Goal: Information Seeking & Learning: Learn about a topic

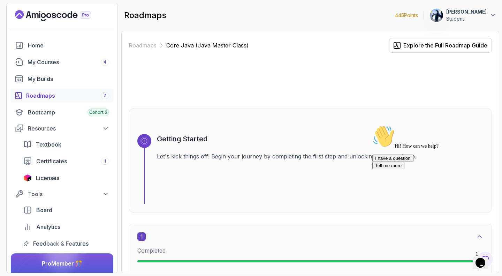
drag, startPoint x: 263, startPoint y: 215, endPoint x: 322, endPoint y: 191, distance: 63.7
click at [486, 258] on icon "$i18n('chat', 'chat_widget')" at bounding box center [481, 263] width 10 height 10
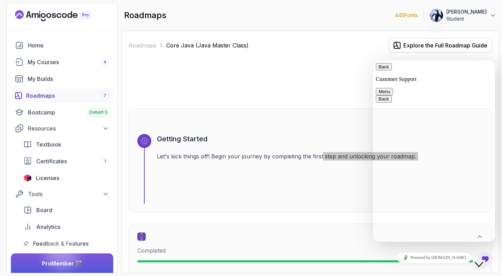
click at [384, 68] on button "Back" at bounding box center [384, 66] width 16 height 7
click at [327, 202] on div "Getting Started Let's kick things off! Begin your journey by completing the fir…" at bounding box center [320, 169] width 326 height 70
click at [479, 261] on div "Close Chat This icon closes the chat window." at bounding box center [479, 264] width 8 height 8
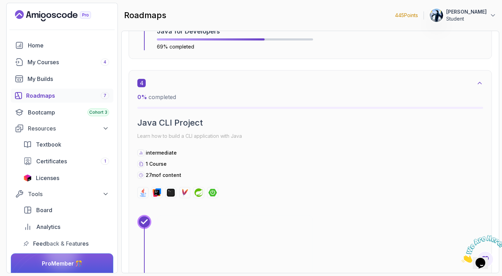
scroll to position [882, 0]
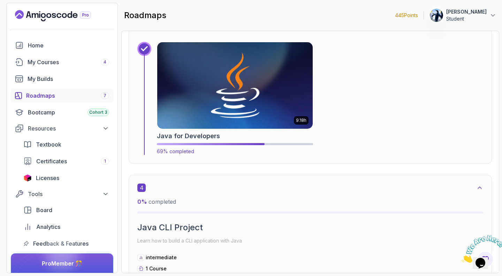
click at [237, 85] on img at bounding box center [234, 85] width 163 height 91
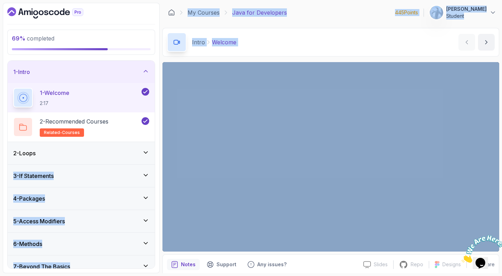
drag, startPoint x: 237, startPoint y: 85, endPoint x: 109, endPoint y: 158, distance: 147.7
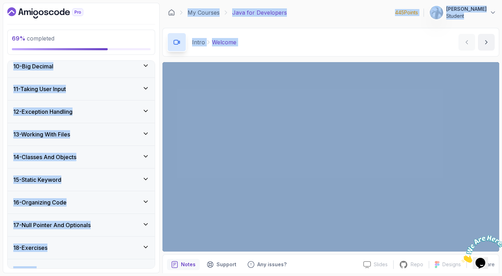
scroll to position [274, 0]
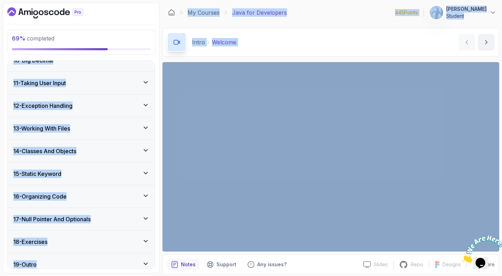
click at [119, 160] on div "14 - Classes And Objects" at bounding box center [81, 151] width 147 height 22
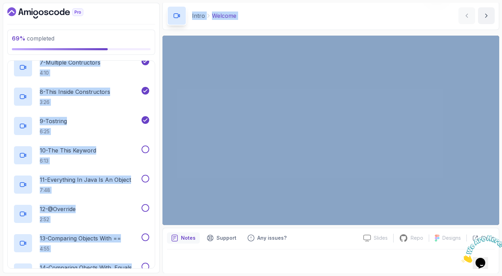
scroll to position [500, 0]
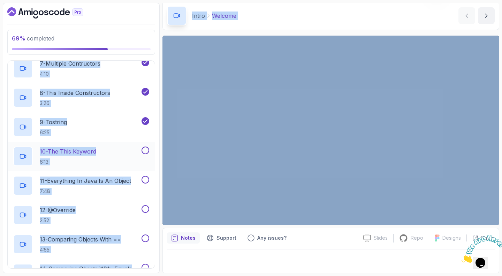
click at [77, 152] on p "10 - The This Keyword" at bounding box center [68, 151] width 57 height 8
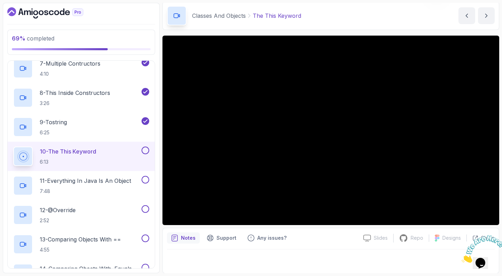
click at [224, 260] on div at bounding box center [331, 259] width 328 height 20
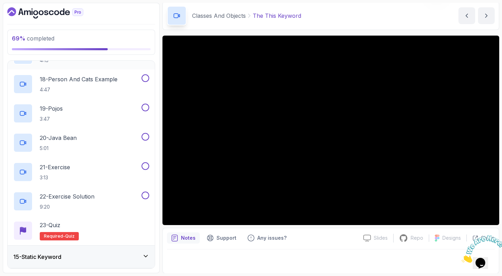
scroll to position [807, 0]
click at [77, 229] on div "23 - Quiz Required- quiz" at bounding box center [81, 230] width 136 height 20
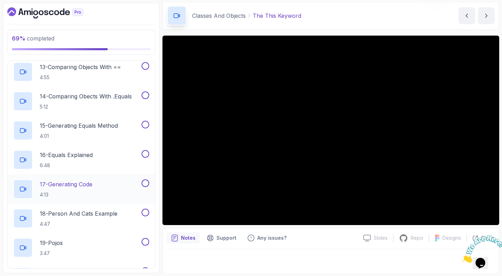
scroll to position [571, 0]
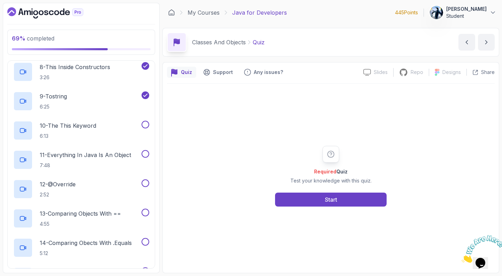
scroll to position [525, 0]
click at [84, 133] on p "6:13" at bounding box center [68, 136] width 57 height 7
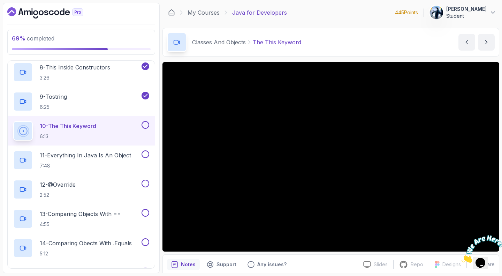
scroll to position [27, 0]
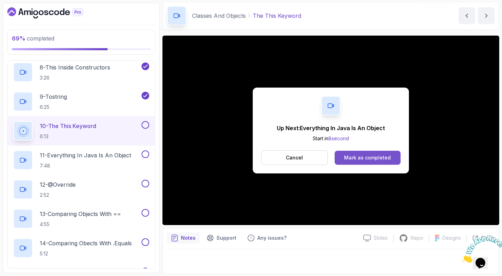
click at [374, 151] on button "Mark as completed" at bounding box center [368, 158] width 66 height 14
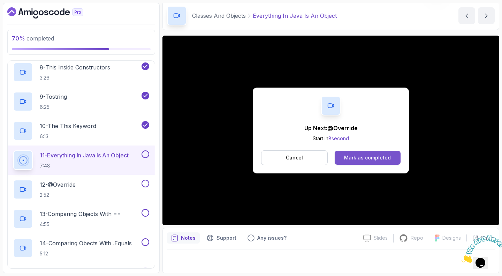
click at [373, 158] on div "Mark as completed" at bounding box center [367, 157] width 47 height 7
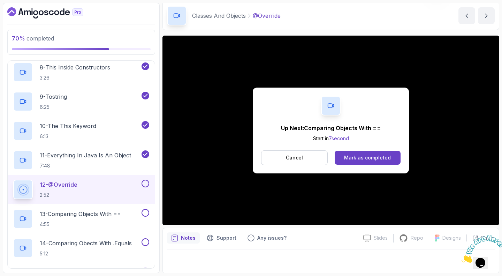
click at [373, 158] on div "Mark as completed" at bounding box center [367, 157] width 47 height 7
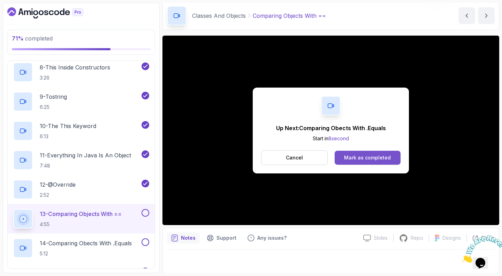
click at [357, 158] on div "Mark as completed" at bounding box center [367, 157] width 47 height 7
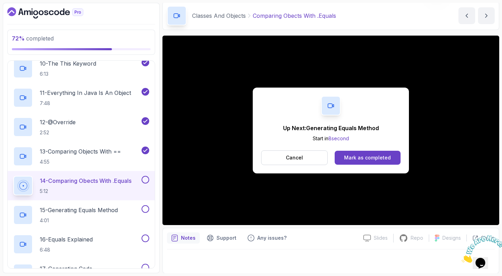
scroll to position [588, 0]
click at [379, 158] on div "Mark as completed" at bounding box center [367, 157] width 47 height 7
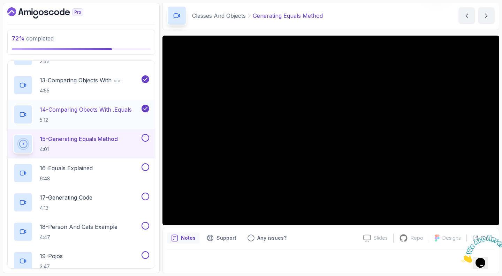
scroll to position [659, 0]
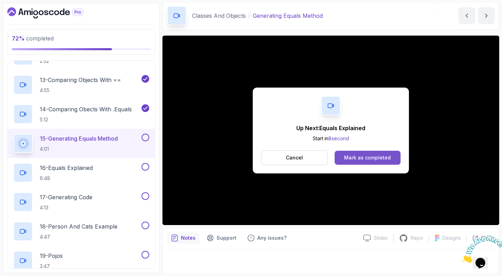
click at [372, 159] on div "Mark as completed" at bounding box center [367, 157] width 47 height 7
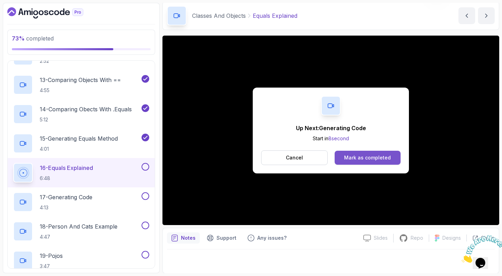
click at [371, 157] on div "Mark as completed" at bounding box center [367, 157] width 47 height 7
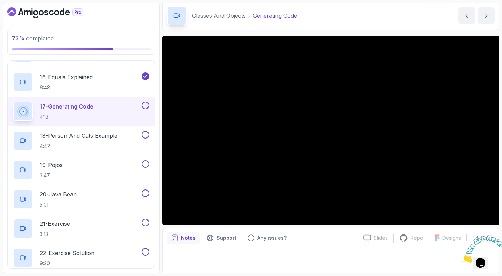
scroll to position [750, 0]
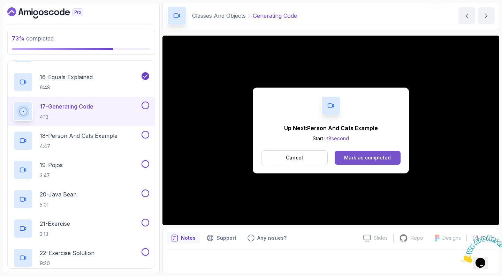
click at [345, 151] on button "Mark as completed" at bounding box center [368, 158] width 66 height 14
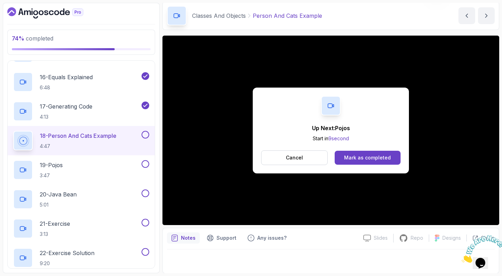
click at [345, 151] on button "Mark as completed" at bounding box center [368, 158] width 66 height 14
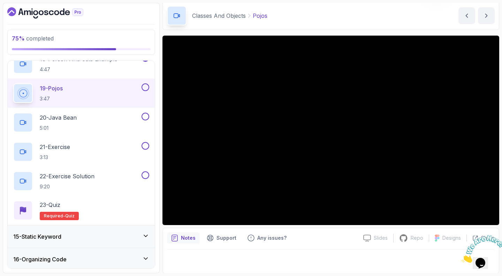
scroll to position [843, 0]
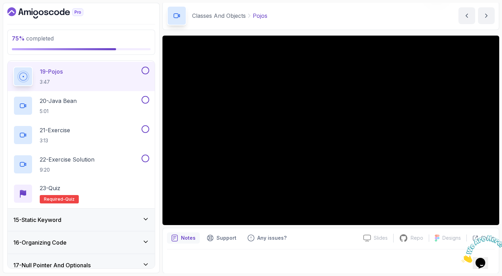
click at [462, 258] on icon "Close" at bounding box center [462, 261] width 0 height 6
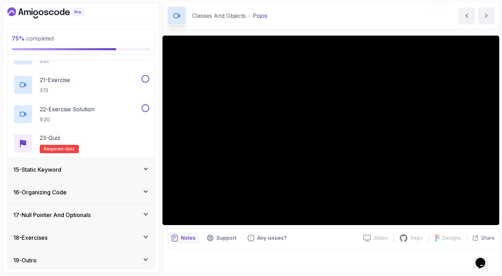
click at [105, 233] on div "18 - Exercises" at bounding box center [81, 237] width 136 height 8
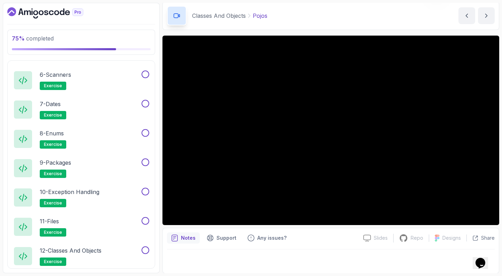
click at [105, 231] on div "11 - Files exercise" at bounding box center [76, 227] width 127 height 20
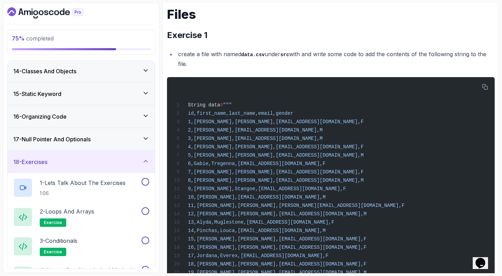
scroll to position [317, 0]
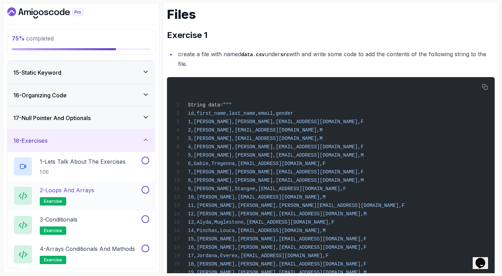
click at [72, 188] on p "2 - Loops and Arrays" at bounding box center [67, 190] width 54 height 8
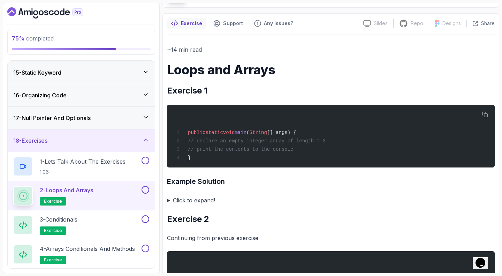
scroll to position [48, 0]
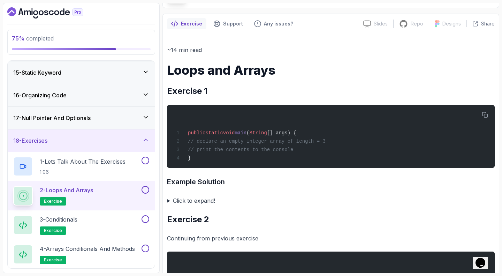
click at [170, 201] on summary "Click to expand!" at bounding box center [331, 201] width 328 height 10
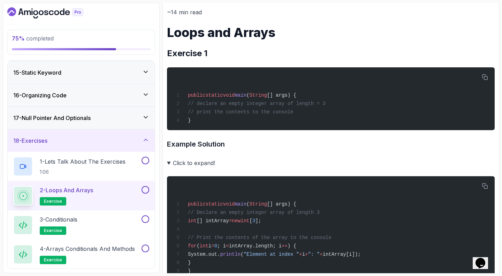
scroll to position [86, 0]
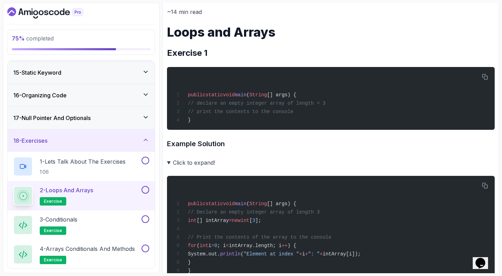
click at [123, 91] on div "16 - Organizing Code" at bounding box center [81, 95] width 136 height 8
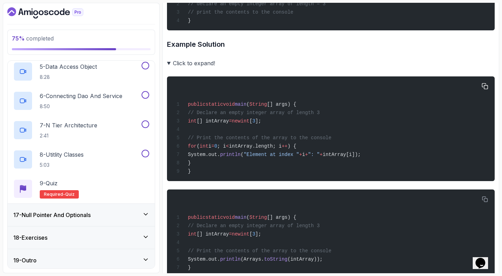
scroll to position [186, 0]
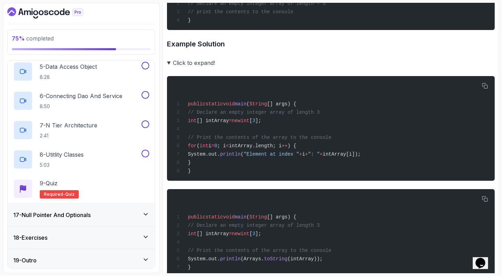
click at [130, 233] on div "18 - Exercises" at bounding box center [81, 237] width 136 height 8
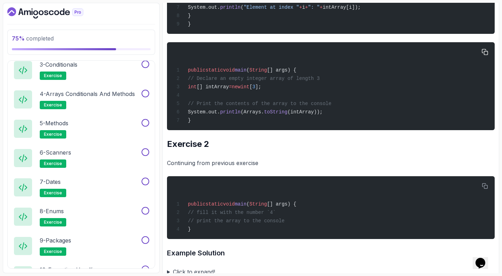
scroll to position [381, 0]
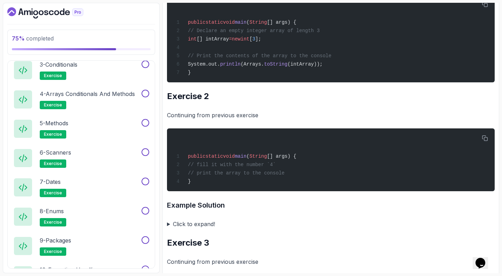
click at [167, 227] on summary "Click to expand!" at bounding box center [331, 224] width 328 height 10
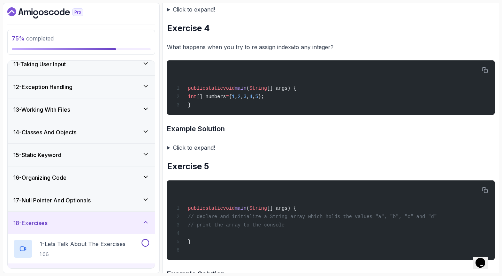
scroll to position [234, 0]
click at [123, 129] on div "14 - Classes And Objects" at bounding box center [81, 133] width 136 height 8
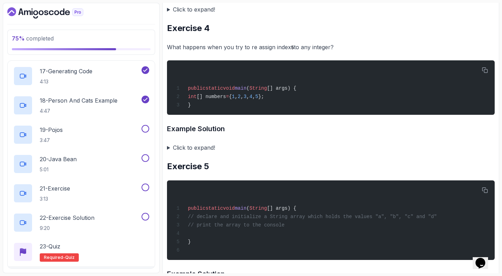
scroll to position [785, 0]
click at [61, 126] on p "19 - Pojos" at bounding box center [51, 130] width 23 height 8
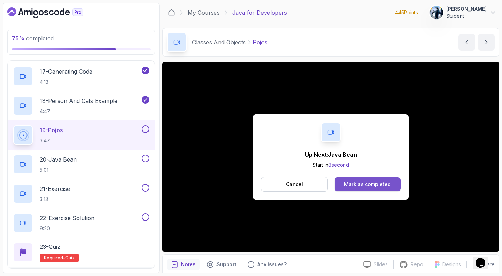
click at [353, 189] on button "Mark as completed" at bounding box center [368, 184] width 66 height 14
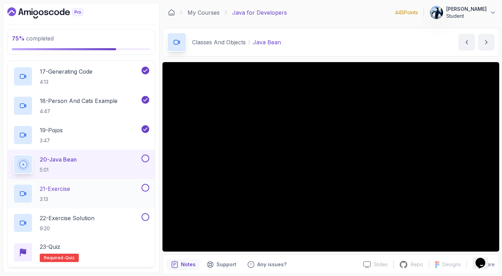
scroll to position [894, 0]
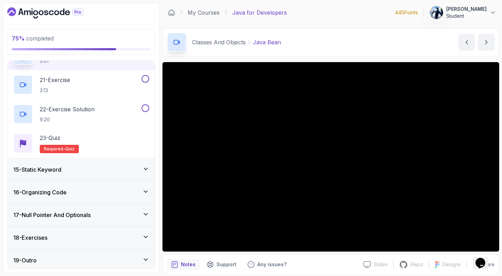
click at [77, 229] on div "18 - Exercises" at bounding box center [81, 237] width 147 height 22
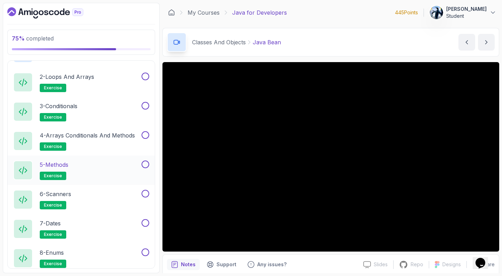
scroll to position [601, 0]
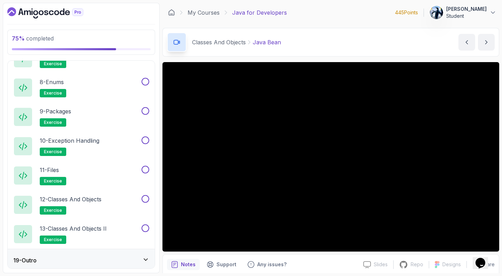
click at [97, 256] on div "19 - Outro" at bounding box center [81, 260] width 136 height 8
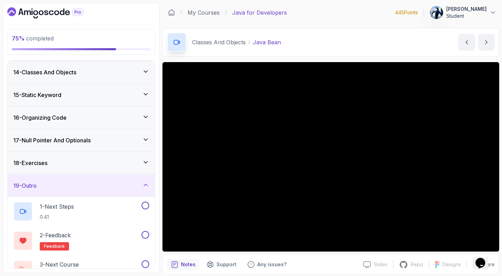
scroll to position [296, 0]
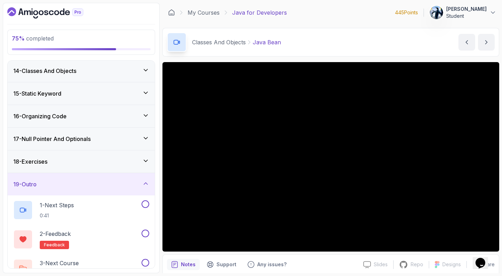
click at [113, 73] on div "14 - Classes And Objects" at bounding box center [81, 71] width 147 height 22
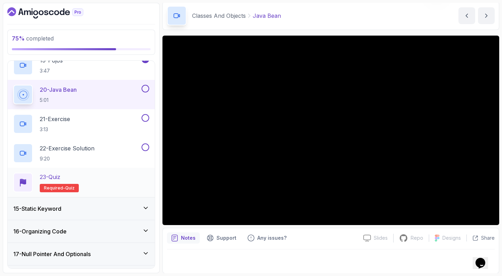
scroll to position [894, 0]
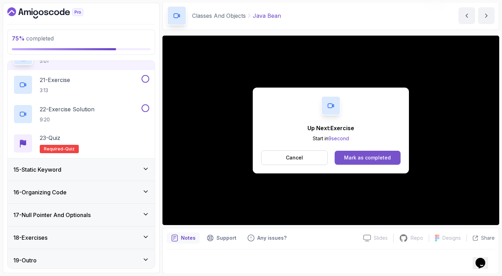
click at [353, 154] on div "Mark as completed" at bounding box center [367, 157] width 47 height 7
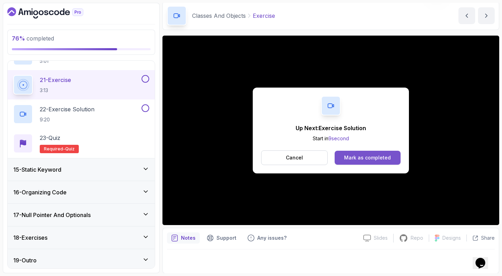
click at [353, 163] on button "Mark as completed" at bounding box center [368, 158] width 66 height 14
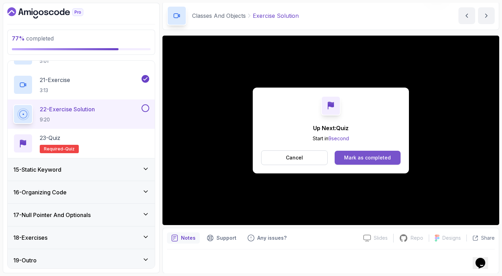
click at [345, 158] on button "Mark as completed" at bounding box center [368, 158] width 66 height 14
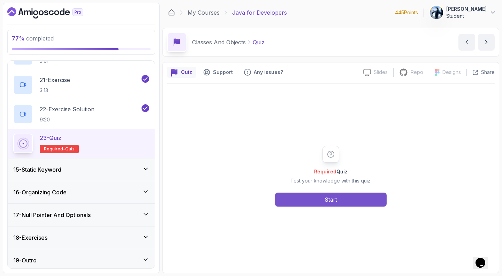
click at [299, 194] on button "Start" at bounding box center [331, 200] width 112 height 14
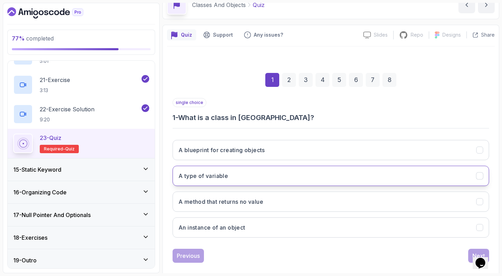
scroll to position [38, 0]
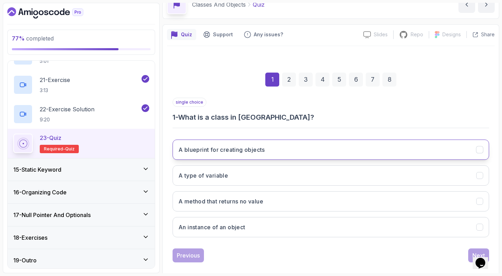
click at [246, 145] on h3 "A blueprint for creating objects" at bounding box center [222, 149] width 86 height 8
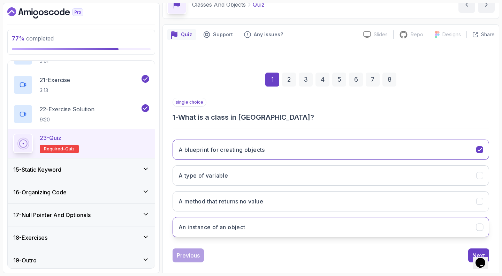
scroll to position [45, 0]
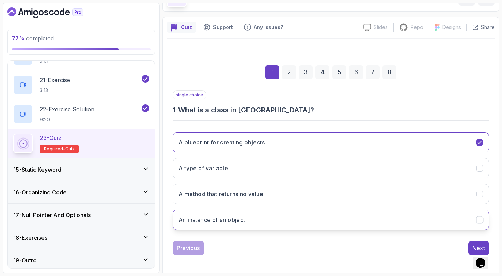
click at [294, 217] on button "An instance of an object" at bounding box center [331, 220] width 317 height 20
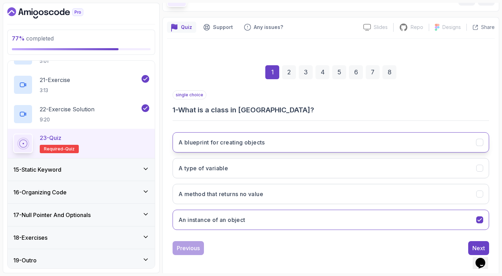
click at [301, 140] on button "A blueprint for creating objects" at bounding box center [331, 142] width 317 height 20
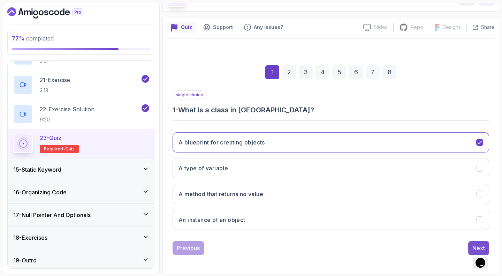
click at [482, 241] on button "Next" at bounding box center [478, 248] width 21 height 14
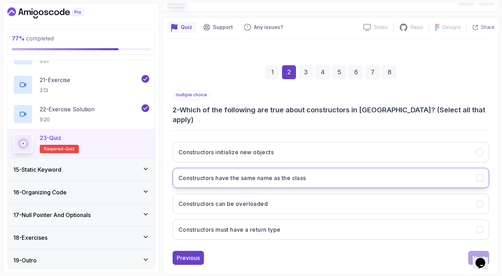
click at [291, 168] on button "Constructors have the same name as the class" at bounding box center [331, 178] width 317 height 20
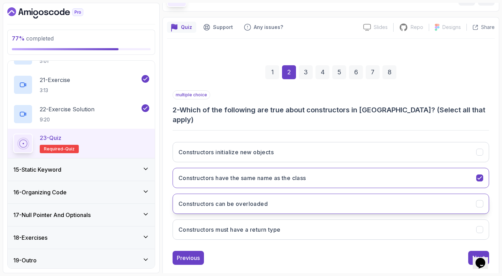
click at [282, 194] on button "Constructors can be overloaded" at bounding box center [331, 204] width 317 height 20
click at [485, 251] on button "Next" at bounding box center [478, 258] width 21 height 14
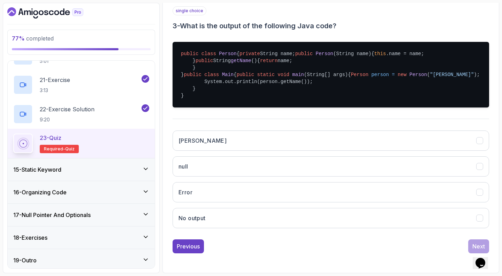
scroll to position [162, 0]
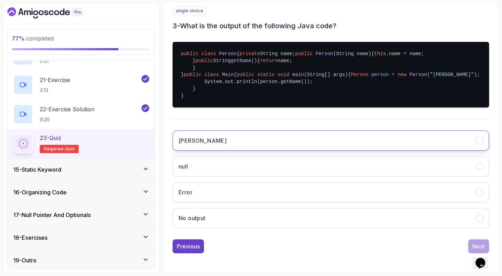
click at [211, 151] on button "[PERSON_NAME]" at bounding box center [331, 140] width 317 height 20
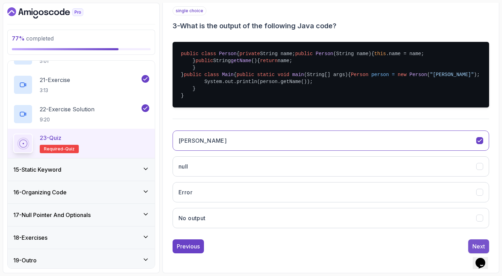
click at [484, 240] on button "Next" at bounding box center [478, 246] width 21 height 14
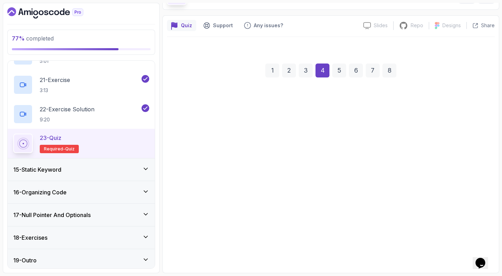
scroll to position [45, 0]
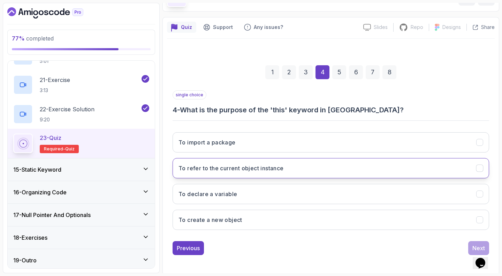
click at [285, 166] on button "To refer to the current object instance" at bounding box center [331, 168] width 317 height 20
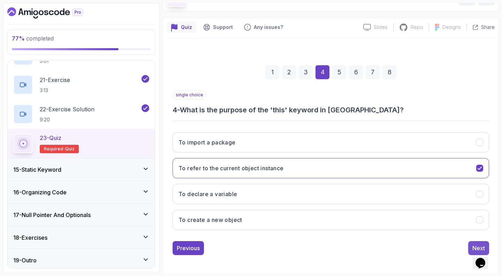
click at [477, 244] on div "Next" at bounding box center [479, 248] width 13 height 8
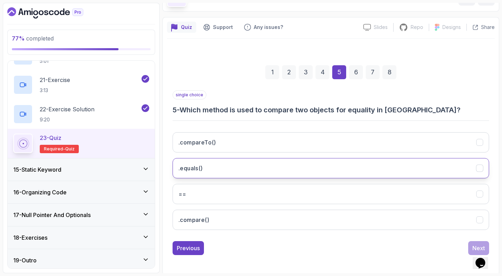
click at [241, 171] on button ".equals()" at bounding box center [331, 168] width 317 height 20
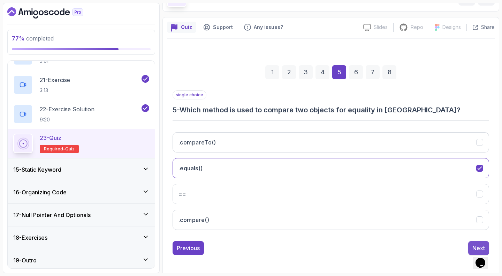
click at [483, 245] on div "Next" at bounding box center [479, 248] width 13 height 8
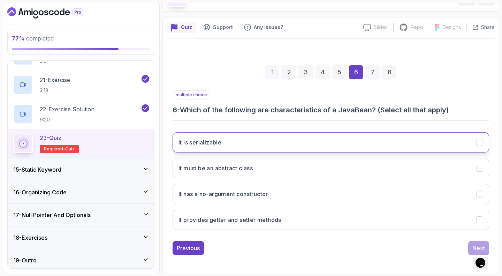
click at [245, 148] on button "It is serializable" at bounding box center [331, 142] width 317 height 20
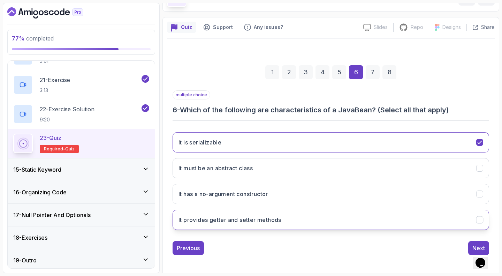
click at [296, 218] on button "It provides getter and setter methods" at bounding box center [331, 220] width 317 height 20
click at [483, 242] on button "Next" at bounding box center [478, 248] width 21 height 14
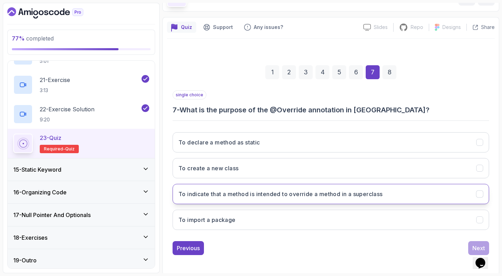
click at [378, 193] on h3 "To indicate that a method is intended to override a method in a superclass" at bounding box center [281, 194] width 204 height 8
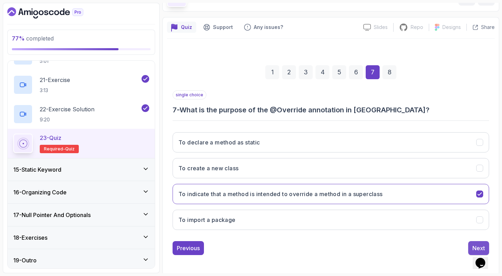
click at [482, 244] on div "Next" at bounding box center [479, 248] width 13 height 8
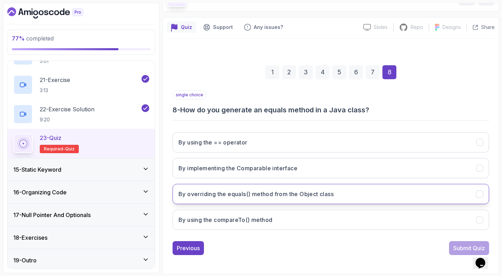
click at [304, 194] on h3 "By overriding the equals() method from the Object class" at bounding box center [256, 194] width 155 height 8
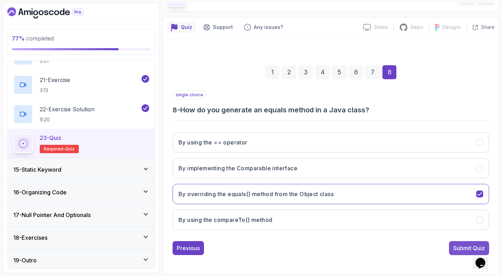
click at [480, 244] on div "Submit Quiz" at bounding box center [469, 248] width 32 height 8
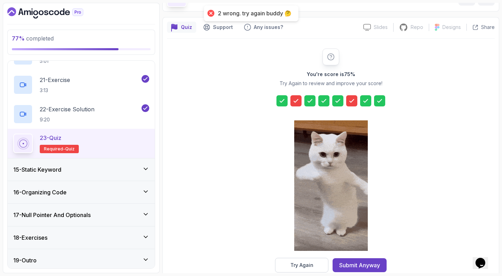
scroll to position [58, 0]
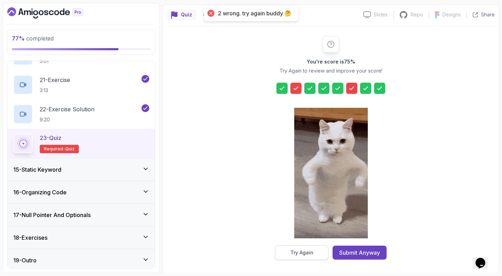
click at [300, 250] on div "Try Again" at bounding box center [302, 252] width 23 height 7
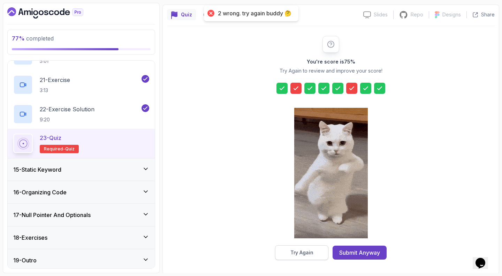
scroll to position [45, 0]
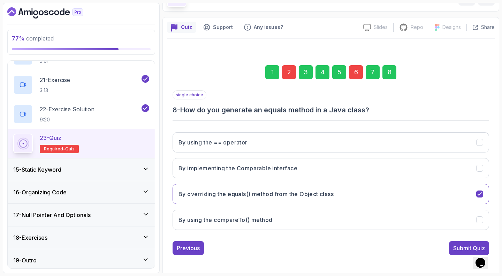
click at [285, 69] on div "2" at bounding box center [289, 72] width 14 height 14
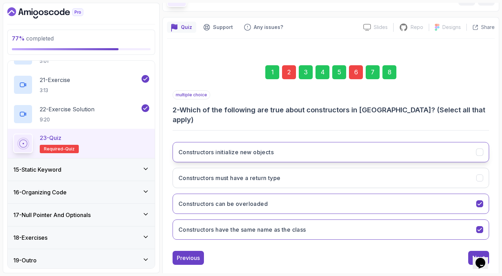
click at [397, 146] on button "Constructors initialize new objects" at bounding box center [331, 152] width 317 height 20
click at [390, 73] on div "8" at bounding box center [390, 72] width 14 height 14
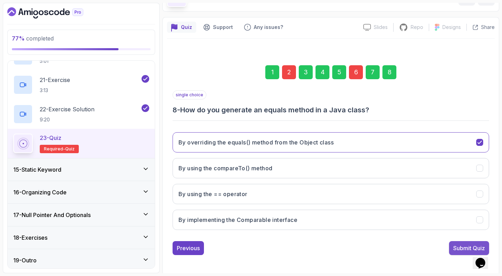
click at [459, 241] on button "Submit Quiz" at bounding box center [469, 248] width 40 height 14
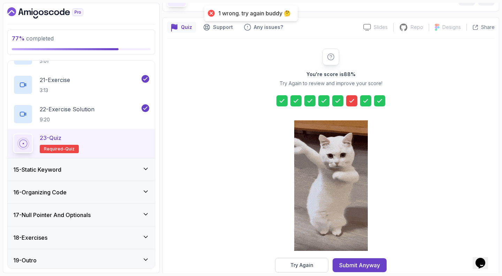
click at [353, 102] on icon at bounding box center [351, 100] width 7 height 7
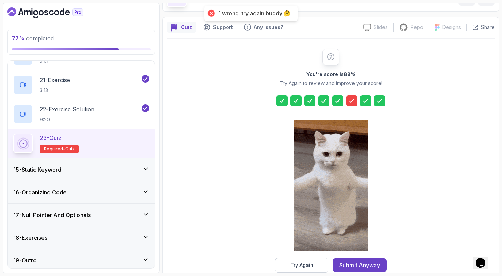
scroll to position [58, 0]
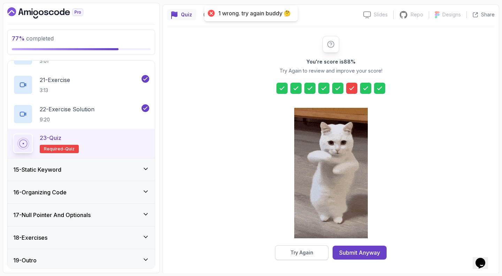
click at [307, 246] on button "Try Again" at bounding box center [301, 252] width 53 height 15
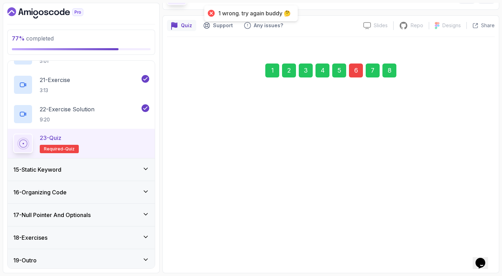
scroll to position [45, 0]
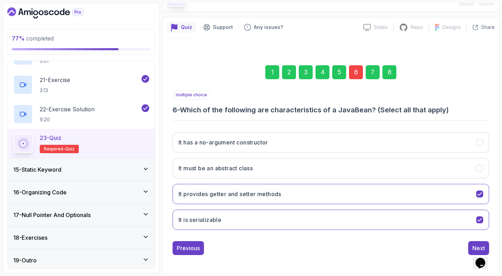
click at [356, 75] on div "6" at bounding box center [356, 72] width 14 height 14
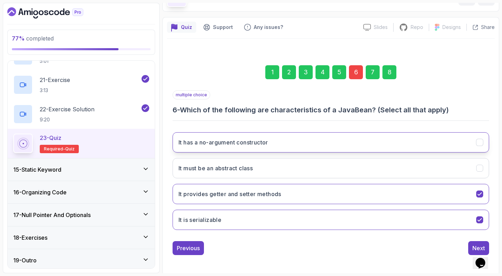
click at [315, 146] on button "It has a no-argument constructor" at bounding box center [331, 142] width 317 height 20
click at [389, 73] on div "8" at bounding box center [390, 72] width 14 height 14
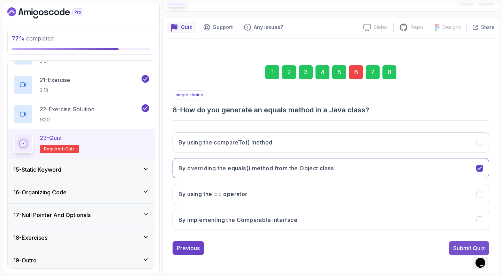
click at [476, 242] on button "Submit Quiz" at bounding box center [469, 248] width 40 height 14
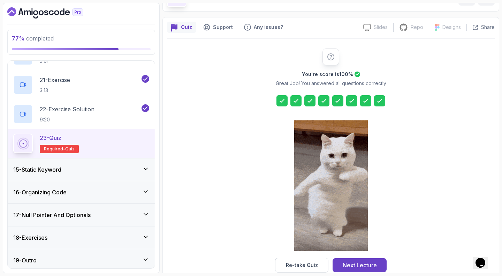
scroll to position [58, 0]
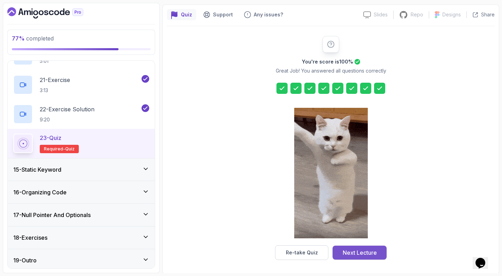
click at [351, 254] on div "Next Lecture" at bounding box center [360, 252] width 34 height 8
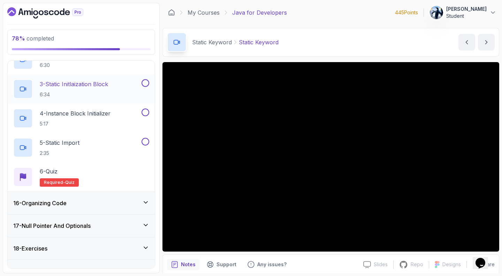
scroll to position [396, 0]
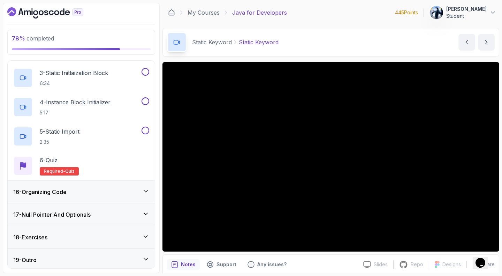
click at [89, 188] on div "16 - Organizing Code" at bounding box center [81, 192] width 136 height 8
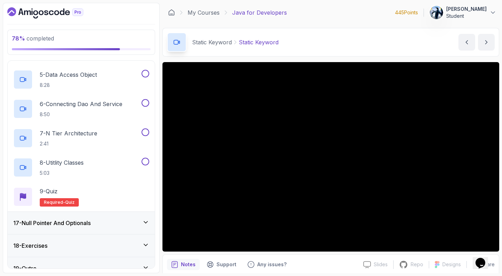
scroll to position [483, 0]
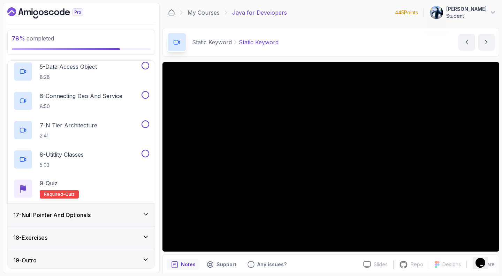
click at [89, 217] on div "17 - Null Pointer And Optionals" at bounding box center [81, 215] width 147 height 22
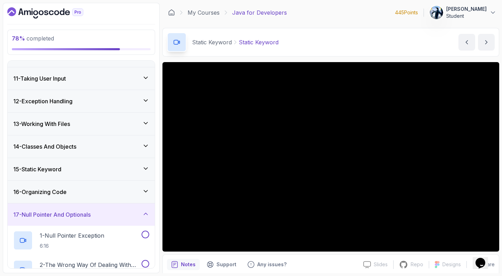
scroll to position [337, 0]
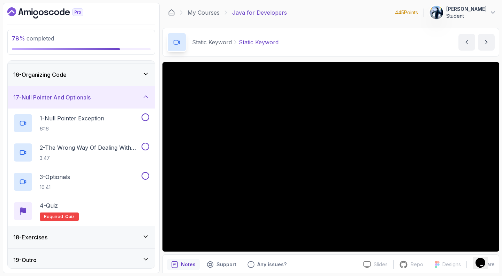
click at [145, 97] on icon at bounding box center [145, 96] width 7 height 7
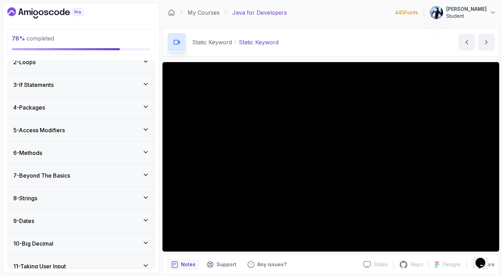
scroll to position [220, 0]
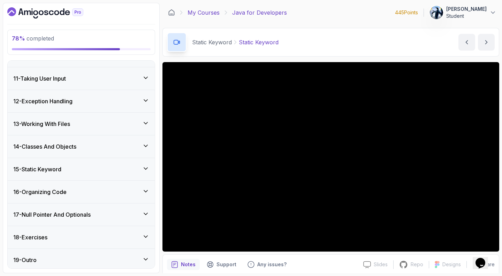
click at [197, 9] on link "My Courses" at bounding box center [204, 12] width 32 height 8
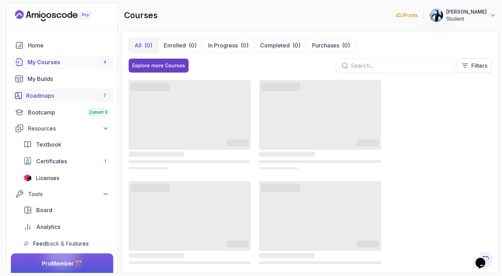
click at [53, 94] on div "Roadmaps 7" at bounding box center [67, 95] width 83 height 8
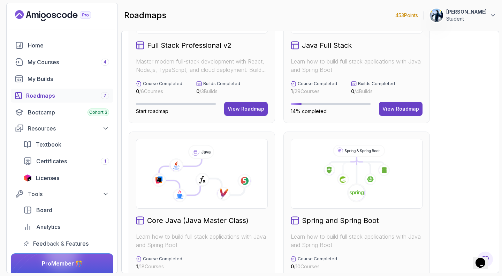
scroll to position [162, 0]
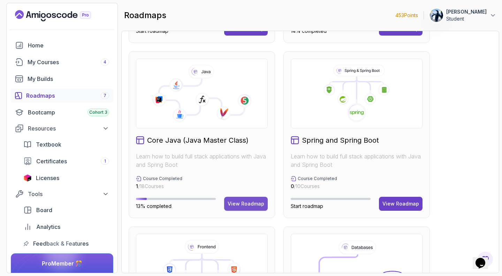
click at [242, 197] on button "View Roadmap" at bounding box center [246, 204] width 44 height 14
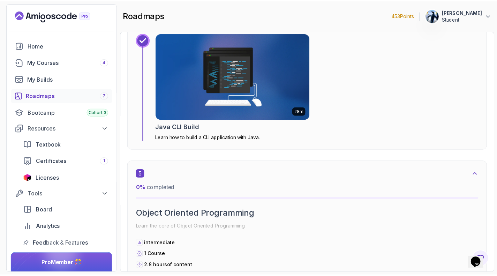
scroll to position [1169, 0]
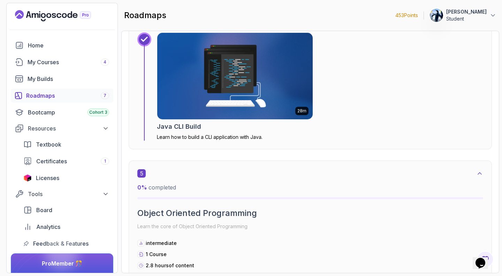
click at [202, 118] on div "28m" at bounding box center [235, 75] width 156 height 87
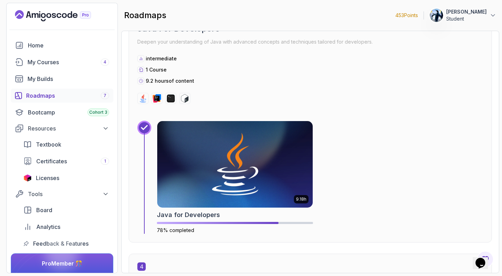
scroll to position [845, 0]
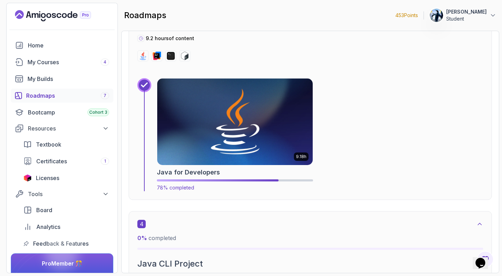
click at [197, 133] on img at bounding box center [234, 121] width 163 height 91
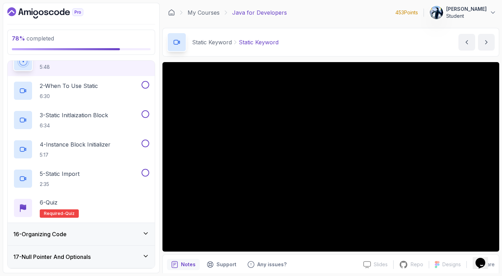
scroll to position [396, 0]
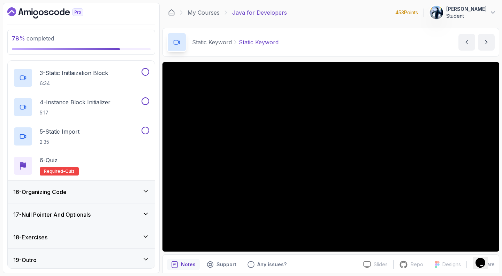
click at [69, 234] on div "18 - Exercises" at bounding box center [81, 237] width 136 height 8
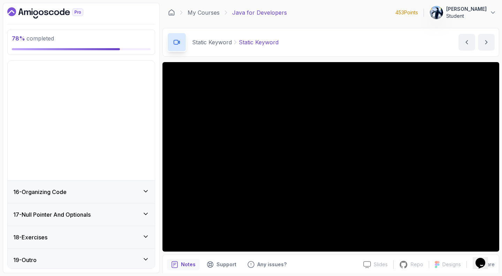
scroll to position [220, 0]
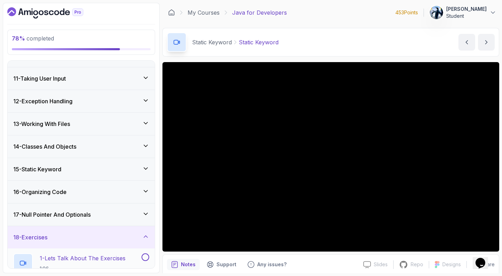
click at [66, 254] on p "1 - Lets Talk About The Exercises" at bounding box center [83, 258] width 86 height 8
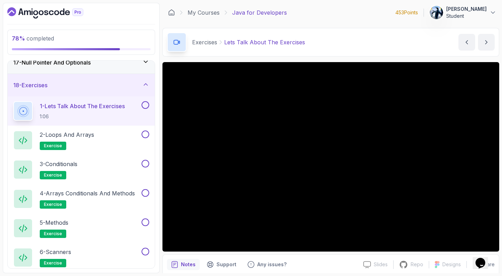
scroll to position [372, 0]
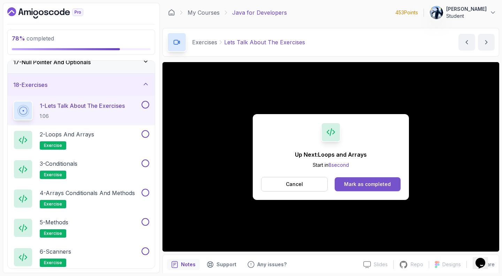
click at [345, 182] on div "Mark as completed" at bounding box center [367, 184] width 47 height 7
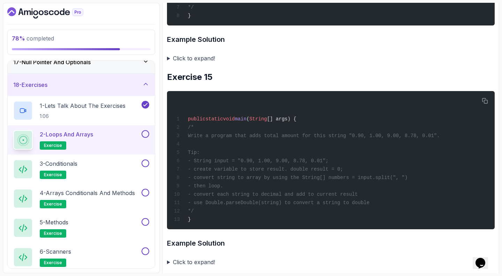
scroll to position [2470, 0]
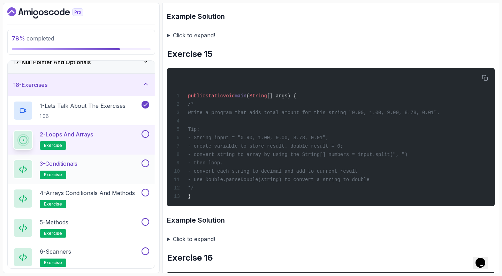
click at [72, 160] on p "3 - Conditionals" at bounding box center [59, 163] width 38 height 8
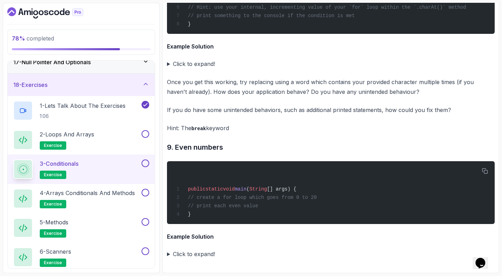
scroll to position [2687, 0]
click at [91, 189] on p "4 - Arrays Conditionals and Methods" at bounding box center [87, 193] width 95 height 8
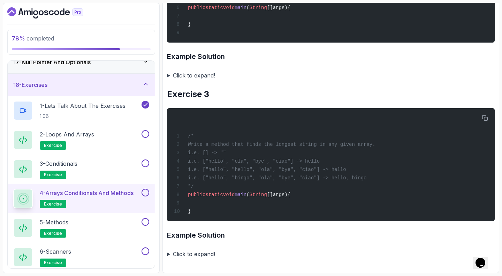
scroll to position [383, 0]
click at [58, 218] on p "5 - Methods" at bounding box center [54, 222] width 29 height 8
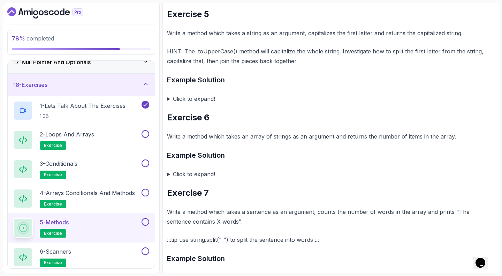
scroll to position [728, 0]
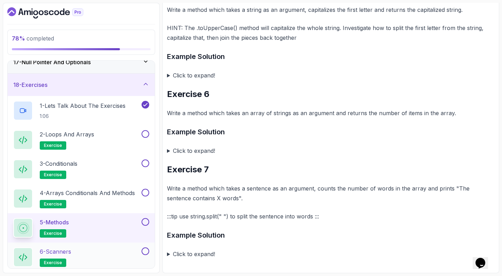
click at [71, 247] on p "6 - Scanners" at bounding box center [55, 251] width 31 height 8
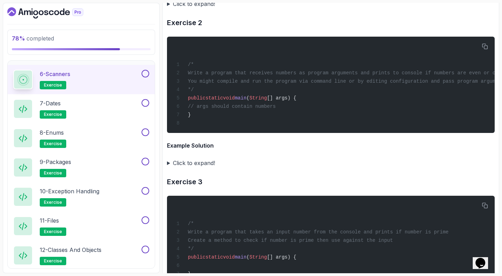
scroll to position [601, 0]
